Goal: Task Accomplishment & Management: Use online tool/utility

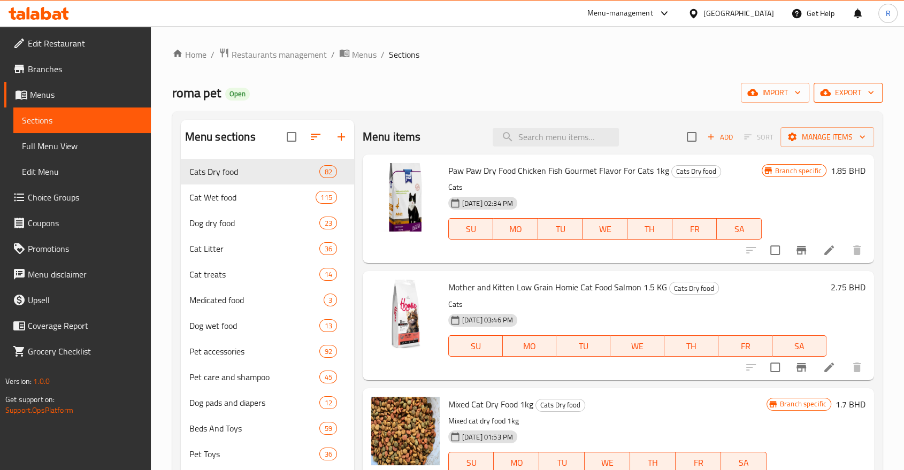
click at [840, 95] on span "export" at bounding box center [848, 92] width 52 height 13
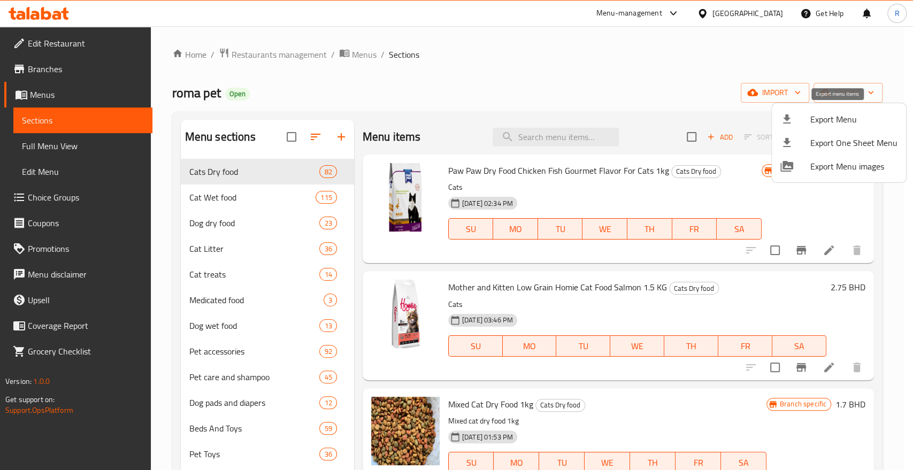
click at [830, 118] on span "Export Menu" at bounding box center [853, 119] width 87 height 13
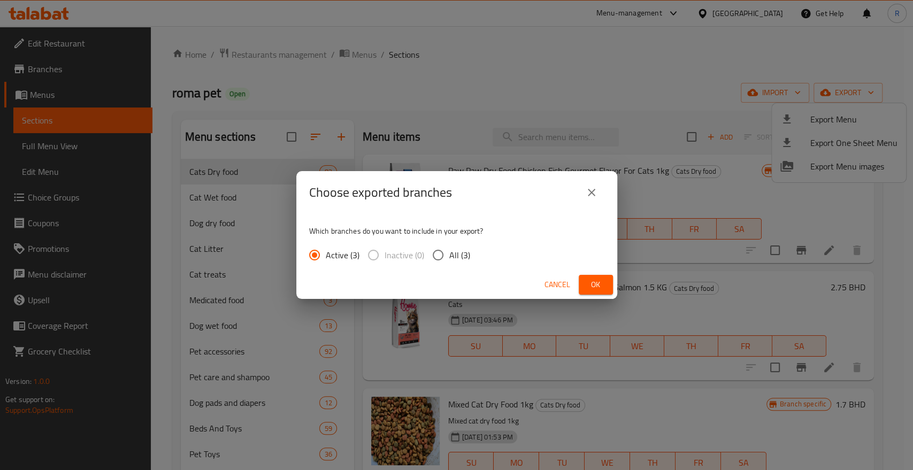
click at [581, 284] on button "Ok" at bounding box center [596, 285] width 34 height 20
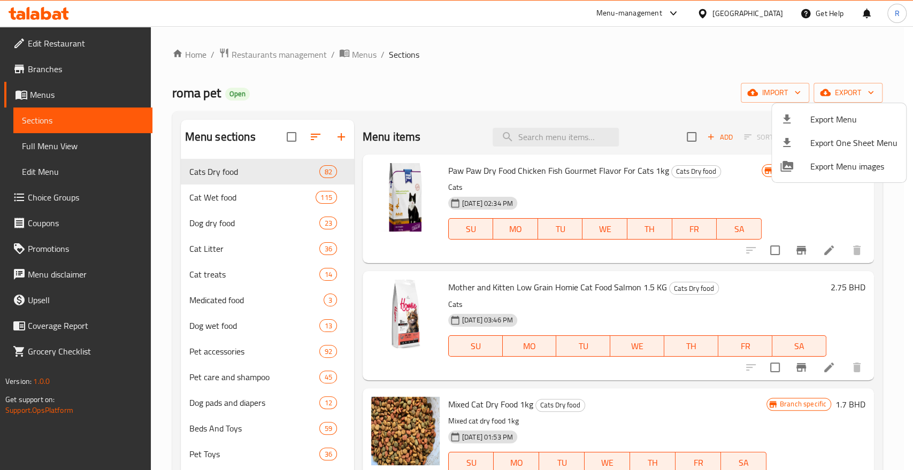
click at [589, 51] on div at bounding box center [456, 235] width 913 height 470
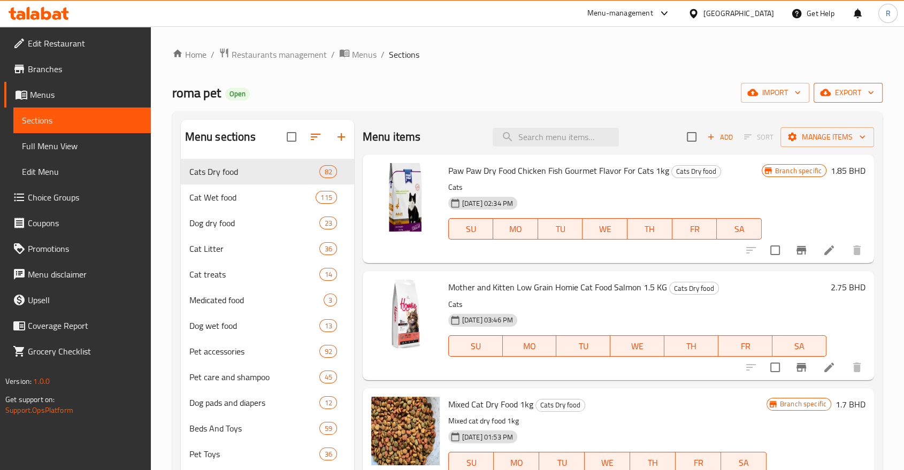
click at [868, 97] on icon "button" at bounding box center [870, 92] width 11 height 11
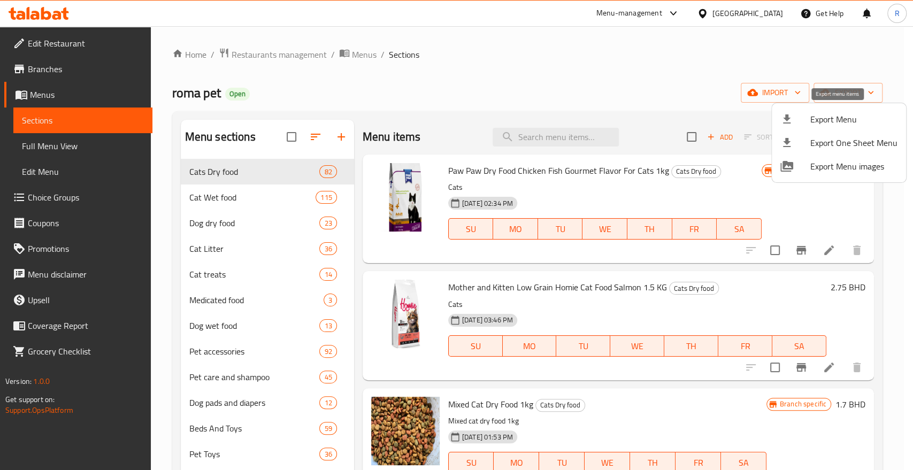
click at [850, 126] on span "Export Menu" at bounding box center [853, 119] width 87 height 13
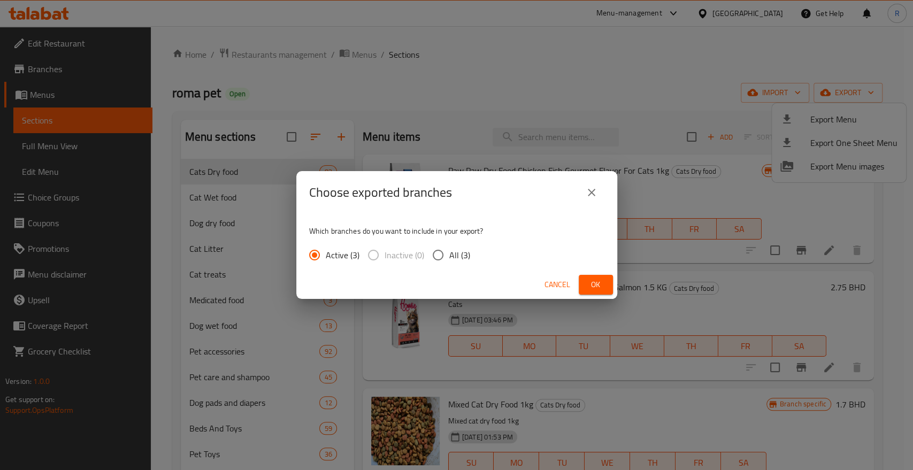
click at [601, 290] on span "Ok" at bounding box center [595, 284] width 17 height 13
